Goal: Browse casually: Explore the website without a specific task or goal

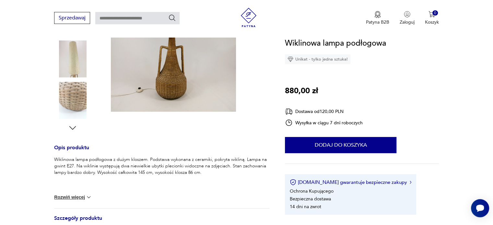
scroll to position [65, 0]
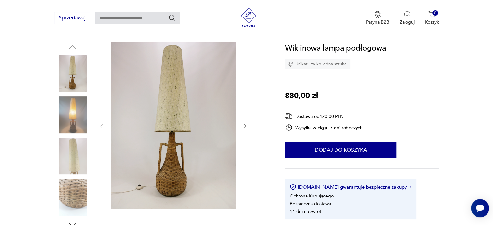
click at [166, 141] on img at bounding box center [173, 125] width 125 height 167
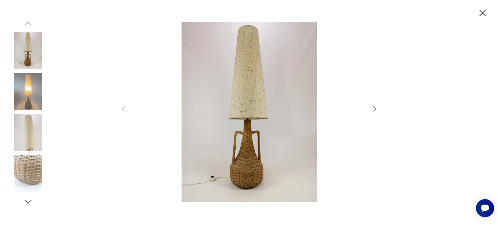
click at [256, 136] on img at bounding box center [249, 112] width 231 height 180
click at [378, 107] on icon "button" at bounding box center [375, 109] width 8 height 8
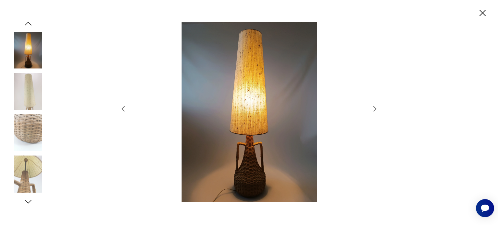
click at [378, 107] on icon "button" at bounding box center [375, 109] width 8 height 8
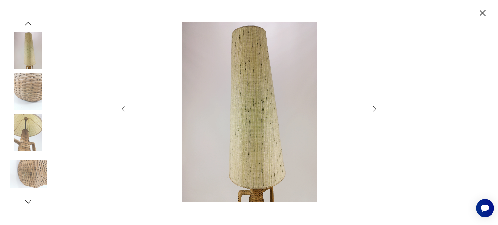
click at [378, 107] on icon "button" at bounding box center [375, 109] width 8 height 8
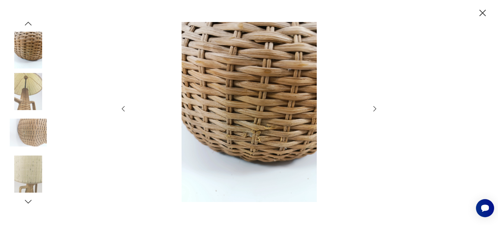
click at [378, 107] on icon "button" at bounding box center [375, 109] width 8 height 8
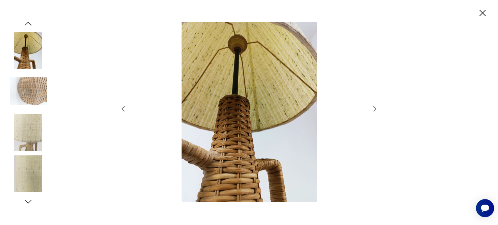
click at [378, 107] on icon "button" at bounding box center [375, 109] width 8 height 8
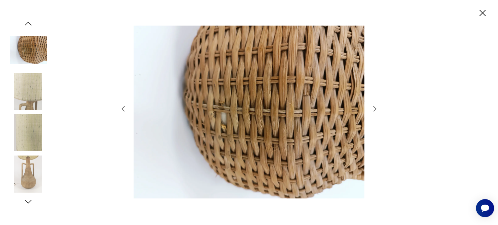
click at [378, 107] on icon "button" at bounding box center [375, 109] width 8 height 8
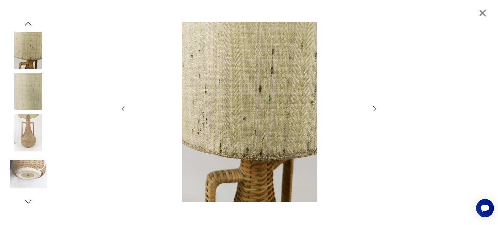
click at [378, 107] on icon "button" at bounding box center [375, 109] width 8 height 8
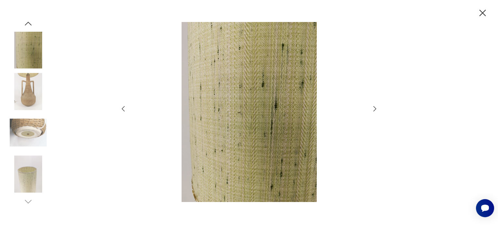
click at [378, 107] on icon "button" at bounding box center [375, 109] width 8 height 8
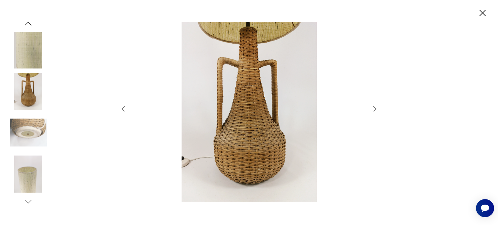
click at [374, 110] on icon "button" at bounding box center [375, 109] width 8 height 8
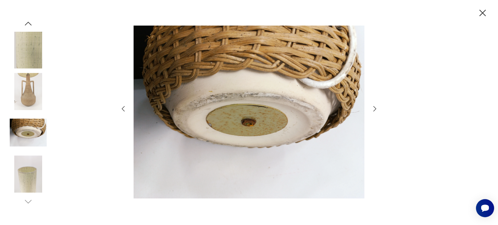
click at [374, 110] on icon "button" at bounding box center [375, 109] width 8 height 8
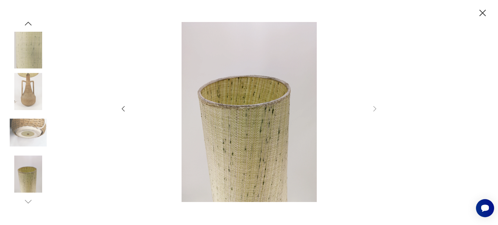
click at [483, 15] on icon "button" at bounding box center [482, 12] width 11 height 11
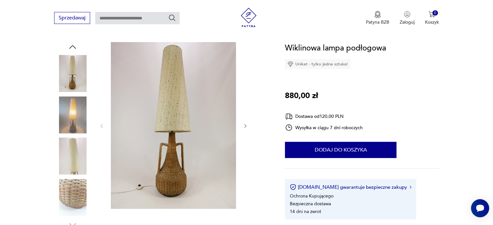
click at [70, 84] on img at bounding box center [72, 73] width 37 height 37
click at [196, 168] on img at bounding box center [173, 125] width 125 height 167
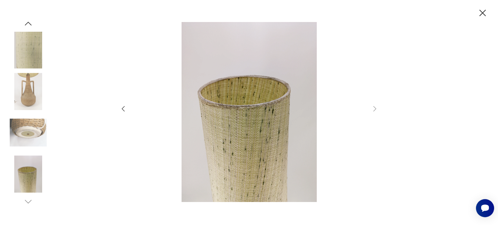
click at [23, 98] on img at bounding box center [28, 91] width 37 height 37
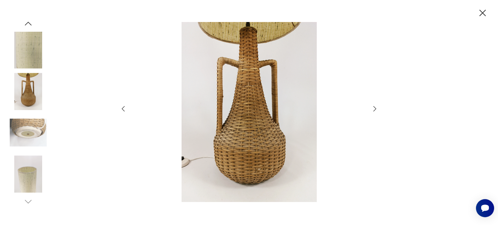
click at [28, 94] on img at bounding box center [28, 91] width 37 height 37
click at [25, 23] on icon "button" at bounding box center [28, 24] width 10 height 10
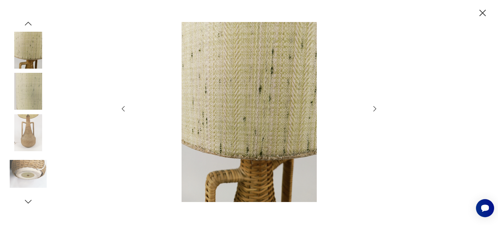
click at [26, 23] on icon "button" at bounding box center [28, 24] width 10 height 10
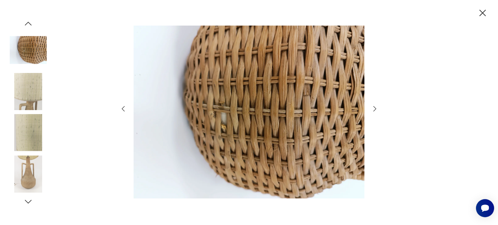
click at [26, 23] on icon "button" at bounding box center [28, 24] width 10 height 10
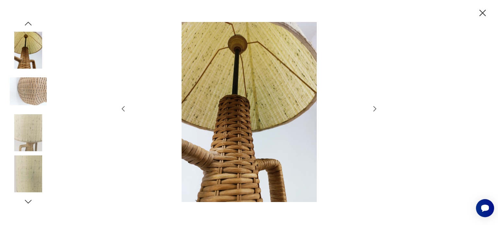
click at [26, 23] on icon "button" at bounding box center [28, 24] width 10 height 10
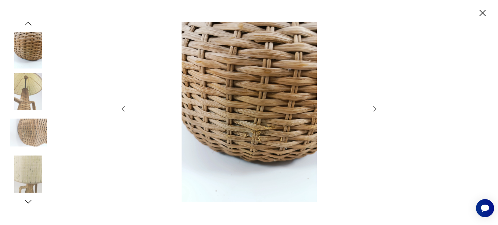
click at [26, 23] on icon "button" at bounding box center [28, 24] width 10 height 10
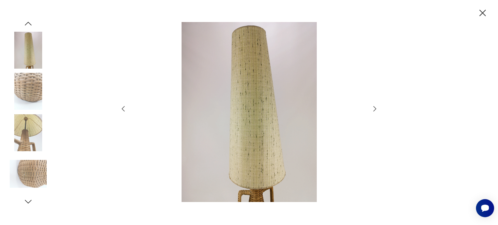
click at [26, 23] on icon "button" at bounding box center [28, 24] width 10 height 10
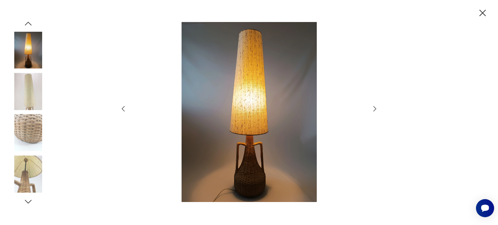
click at [26, 23] on icon "button" at bounding box center [28, 24] width 10 height 10
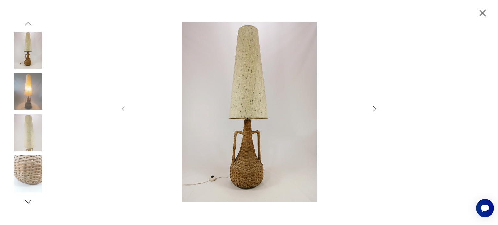
click at [245, 159] on img at bounding box center [249, 112] width 231 height 180
